Goal: Information Seeking & Learning: Learn about a topic

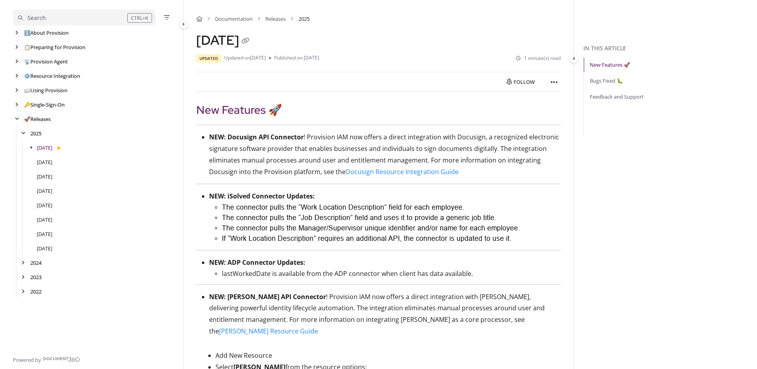
scroll to position [40, 0]
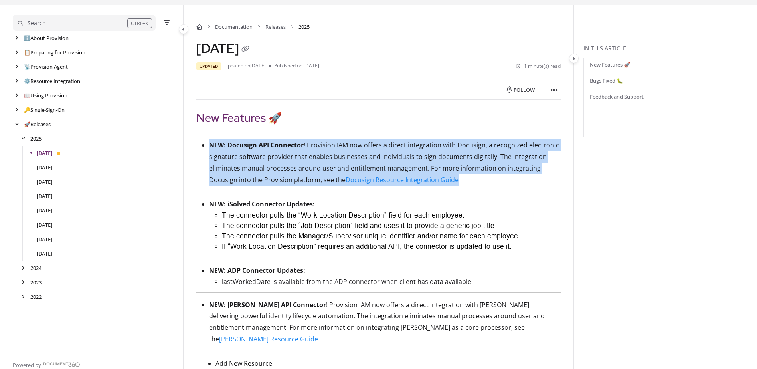
drag, startPoint x: 475, startPoint y: 181, endPoint x: 209, endPoint y: 148, distance: 268.1
click at [209, 148] on p "NEW: Docusign API Connector ! Provision IAM now offers a direct integration wit…" at bounding box center [384, 162] width 351 height 46
copy p "NEW: Docusign API Connector ! Provision IAM now offers a direct integration wit…"
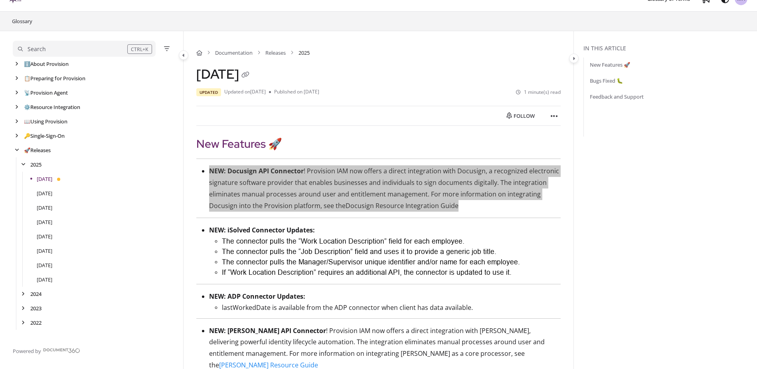
scroll to position [0, 0]
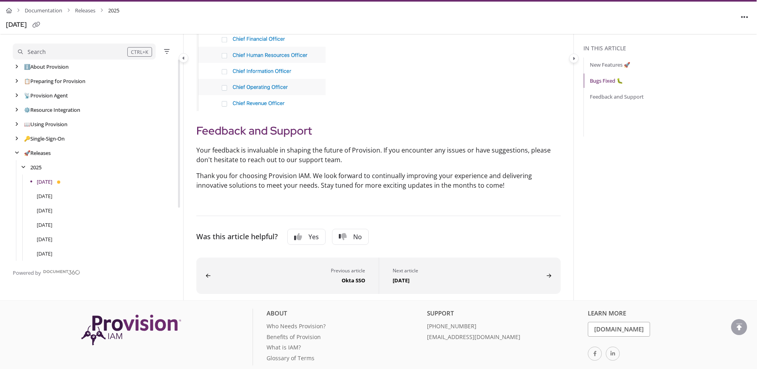
scroll to position [702, 0]
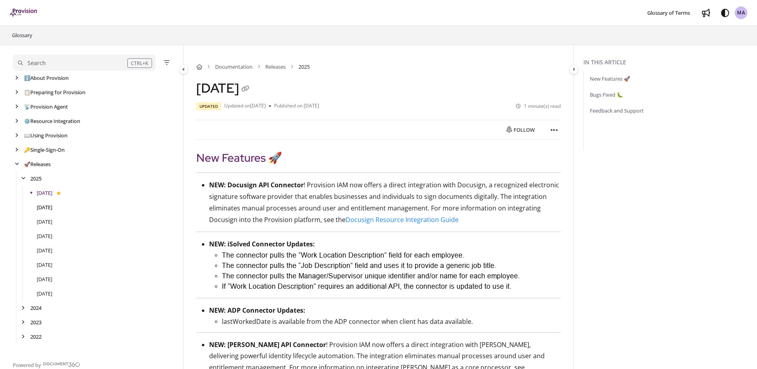
click at [46, 203] on link "[DATE]" at bounding box center [45, 207] width 16 height 8
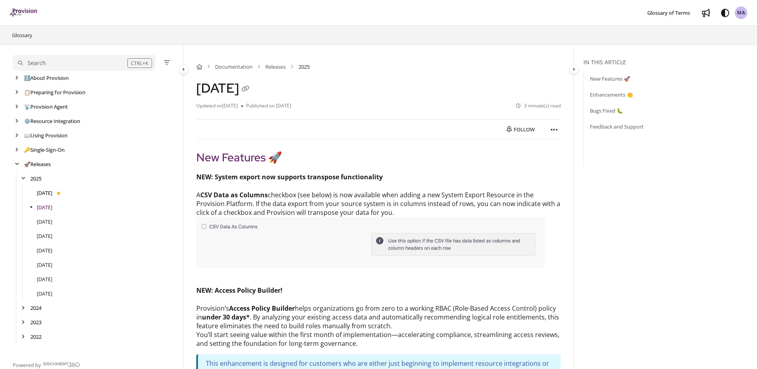
click at [52, 191] on link "[DATE]" at bounding box center [45, 193] width 16 height 8
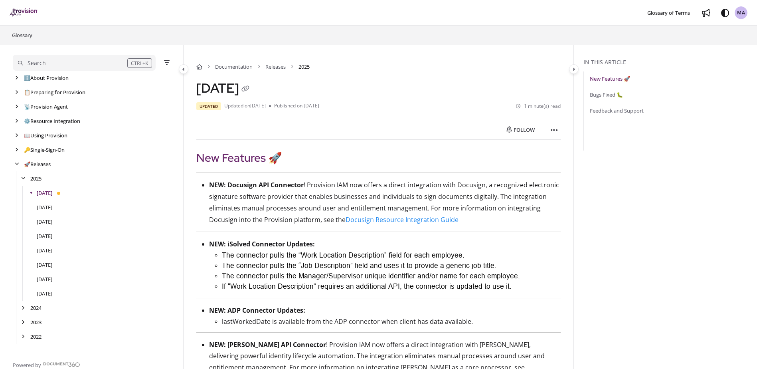
click at [603, 75] on link "New Features 🚀" at bounding box center [609, 79] width 40 height 8
click at [55, 77] on link "ℹ️ About Provision" at bounding box center [47, 78] width 46 height 8
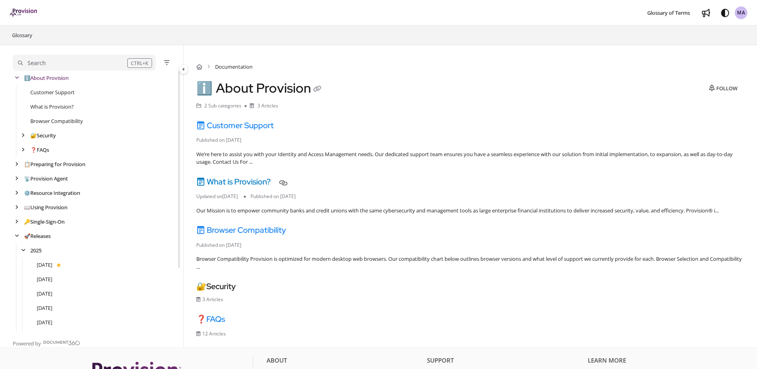
click at [237, 181] on link "What is Provision?" at bounding box center [233, 181] width 74 height 10
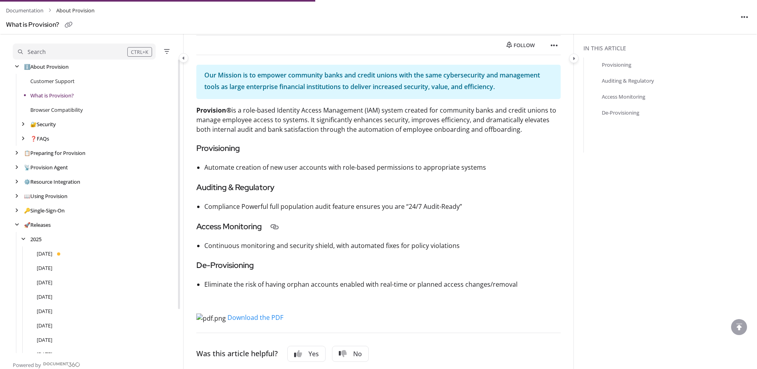
scroll to position [120, 0]
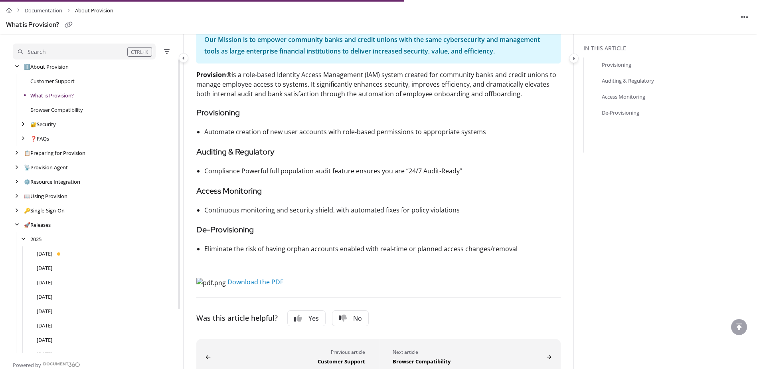
click at [227, 281] on link "Download the PDF" at bounding box center [255, 281] width 56 height 9
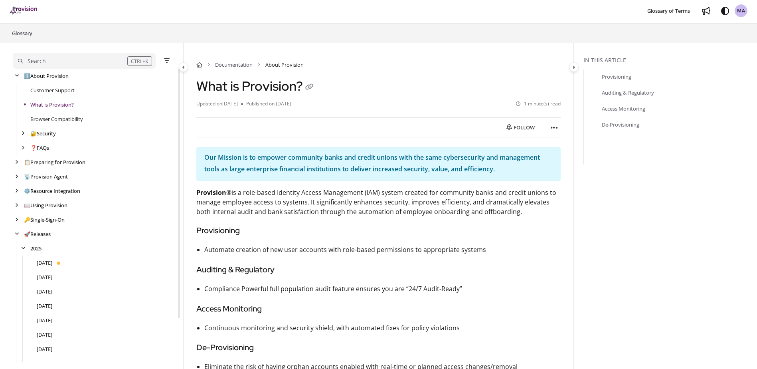
scroll to position [0, 0]
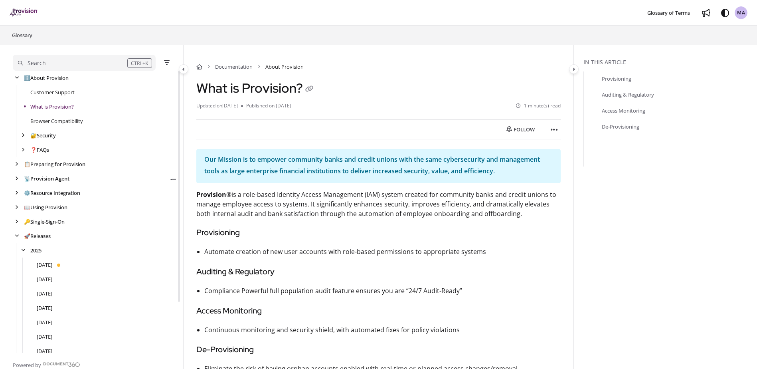
click at [54, 175] on link "📡 Provision Agent" at bounding box center [46, 178] width 45 height 8
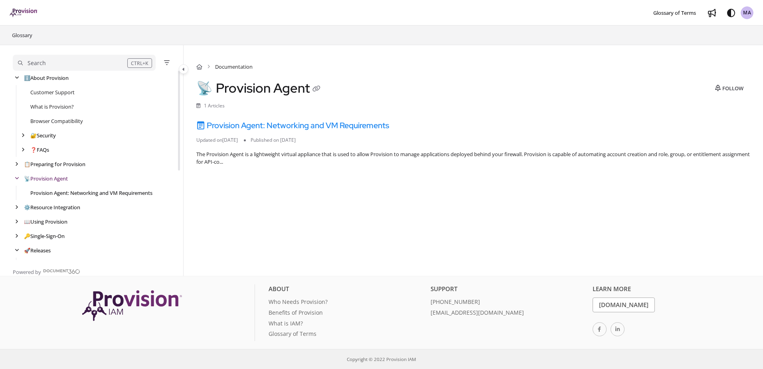
click at [75, 197] on link "Provision Agent: Networking and VM Requirements" at bounding box center [91, 193] width 122 height 8
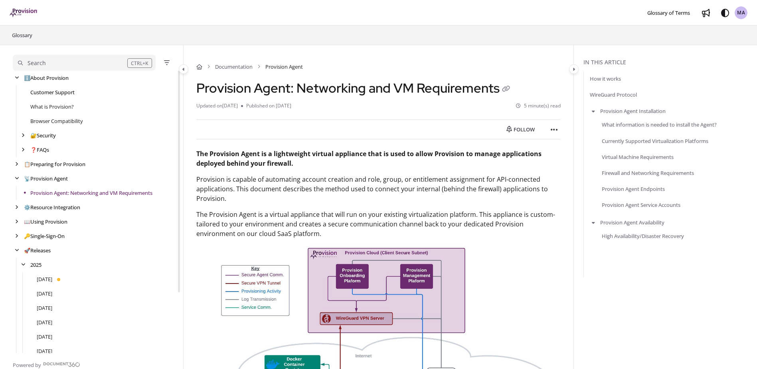
click at [64, 95] on link "Customer Support" at bounding box center [52, 92] width 44 height 8
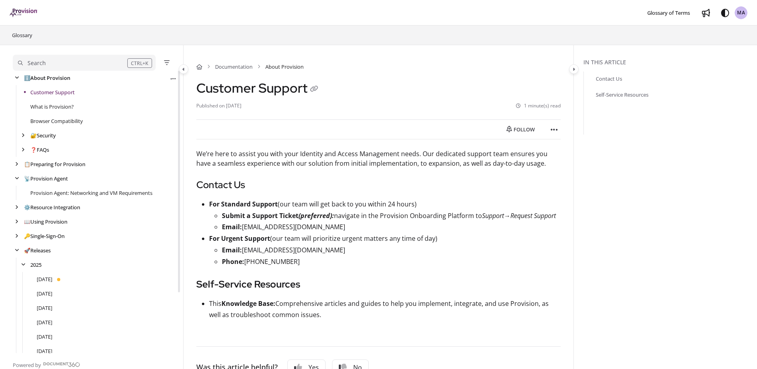
click at [64, 78] on link "ℹ️ About Provision" at bounding box center [47, 78] width 46 height 8
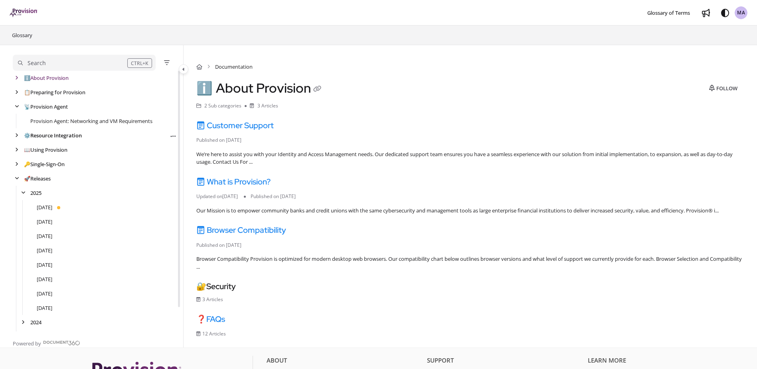
click at [45, 135] on link "⚙️ Resource Integration" at bounding box center [53, 135] width 58 height 8
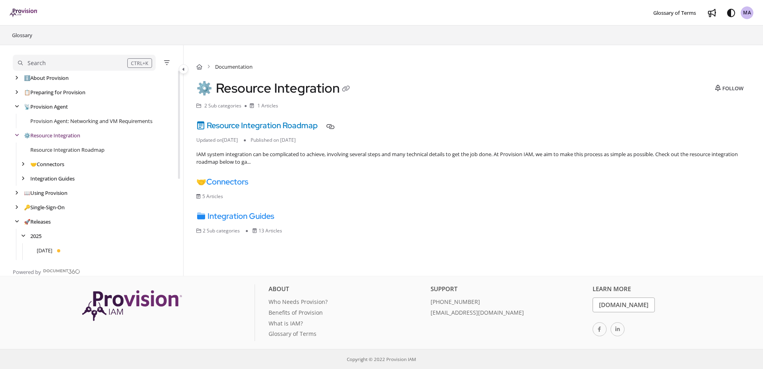
click at [220, 126] on link "Resource Integration Roadmap" at bounding box center [256, 125] width 121 height 10
